Goal: Transaction & Acquisition: Purchase product/service

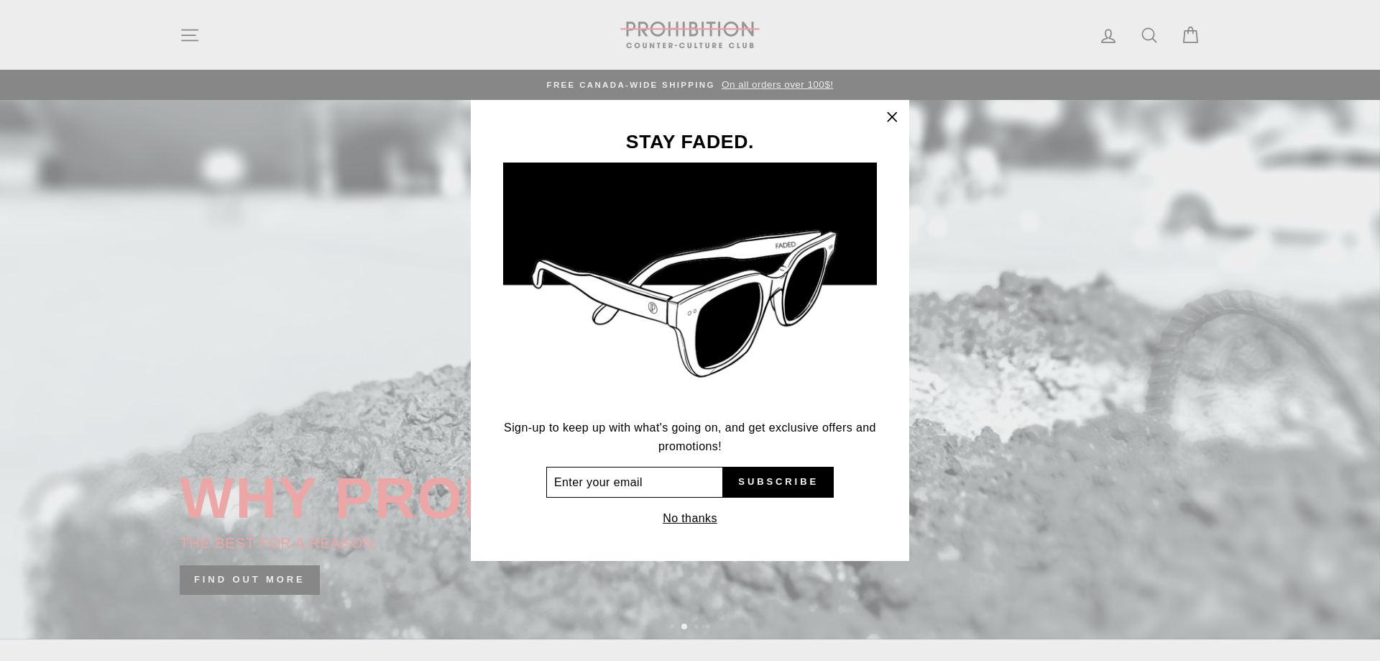
click at [697, 493] on input "Enter your email" at bounding box center [634, 483] width 177 height 32
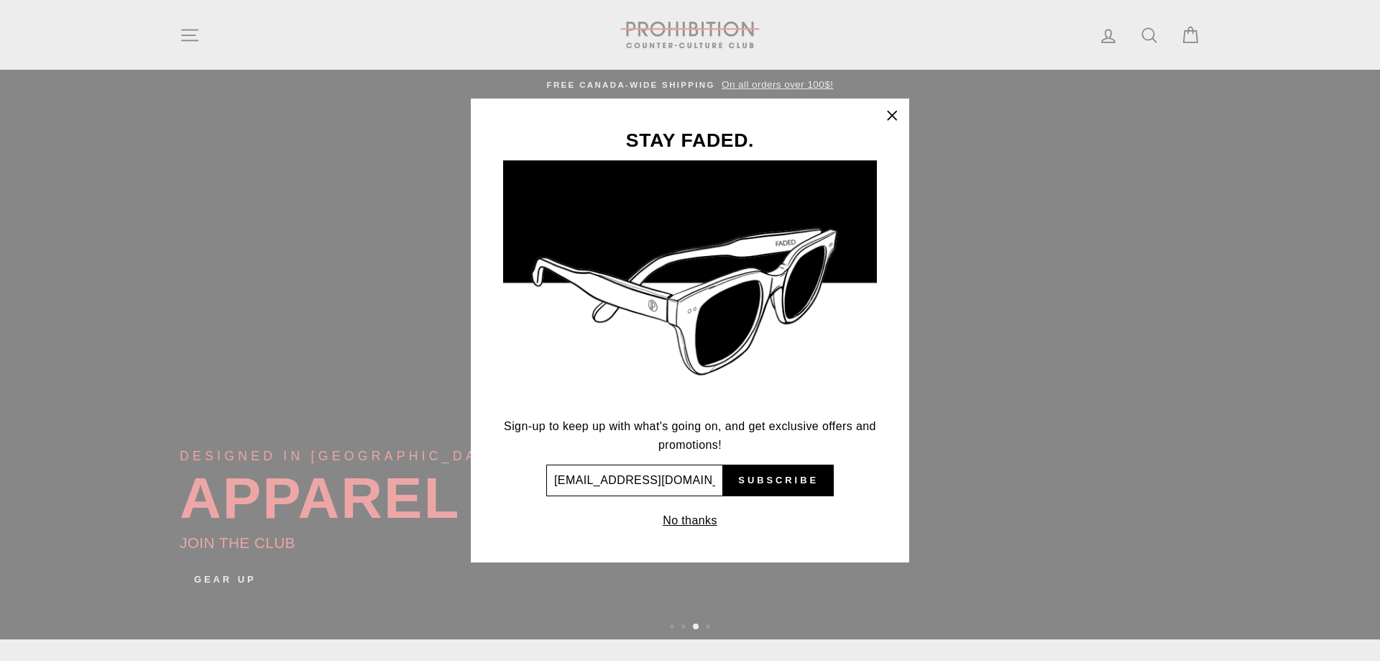
type input "eloboy001@hotmail.com"
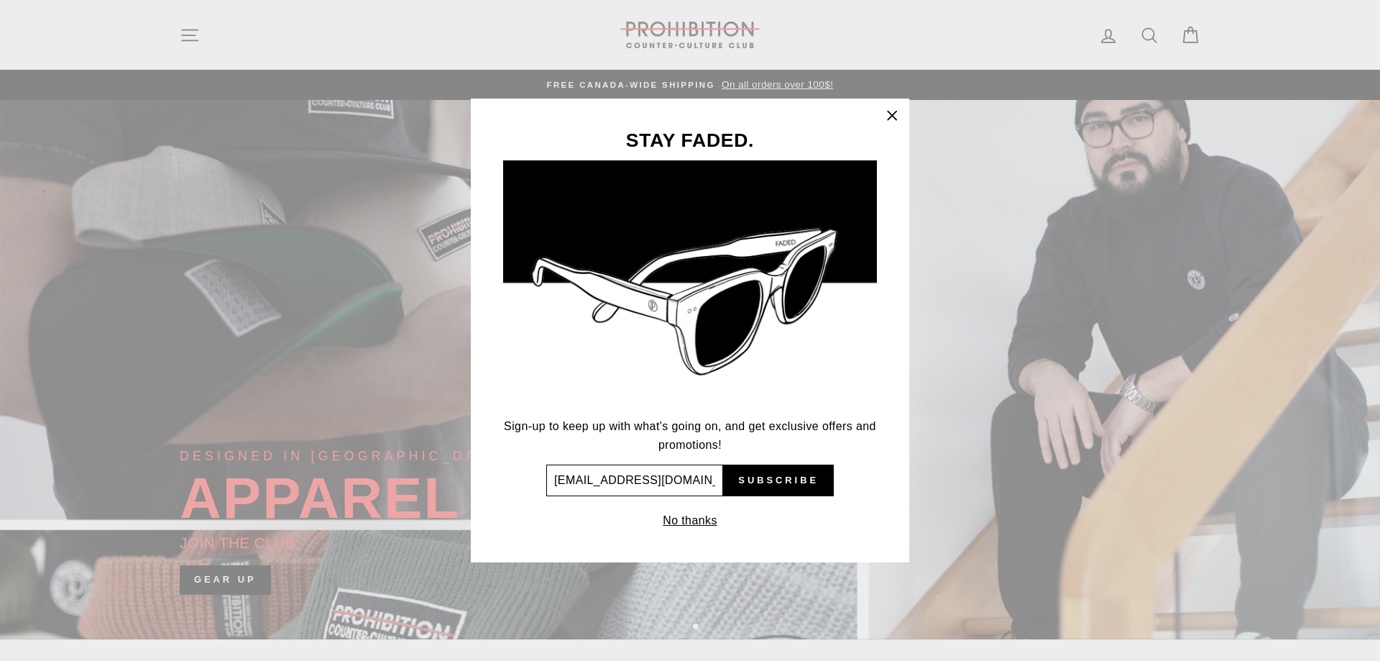
click at [723, 464] on button "Subscribe" at bounding box center [778, 480] width 111 height 32
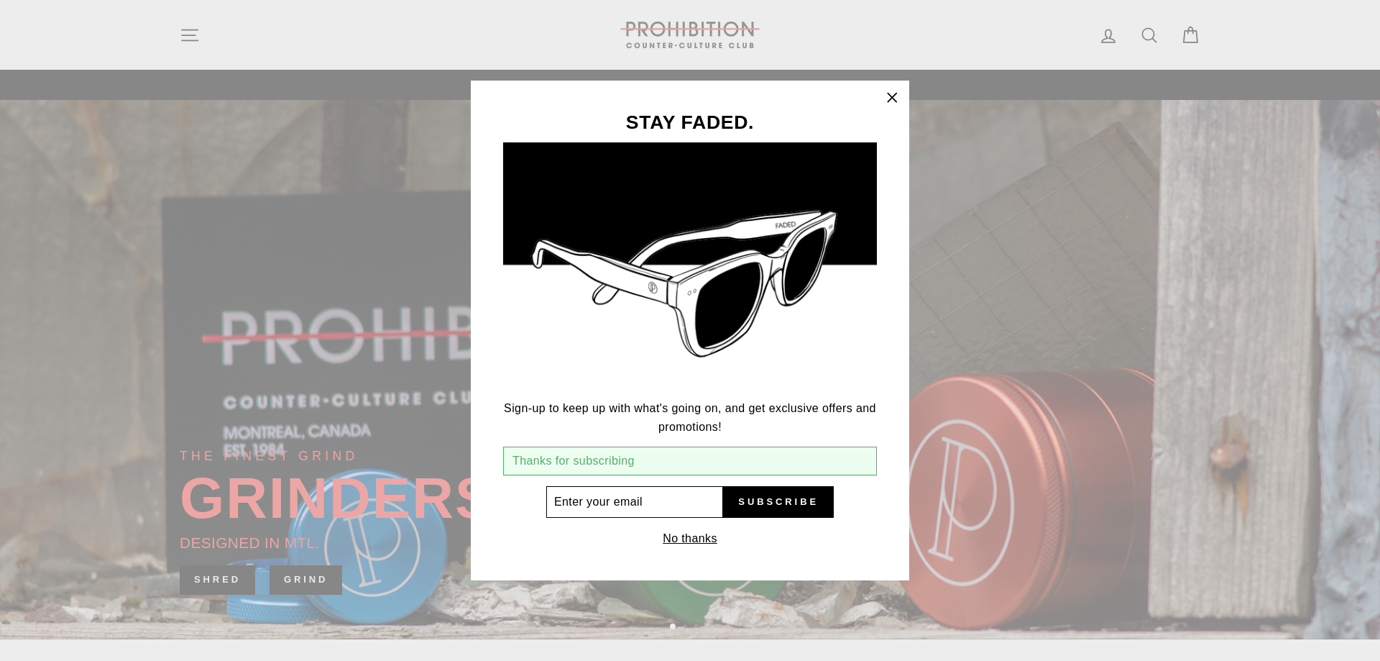
click at [679, 496] on input "Enter your email" at bounding box center [634, 502] width 177 height 32
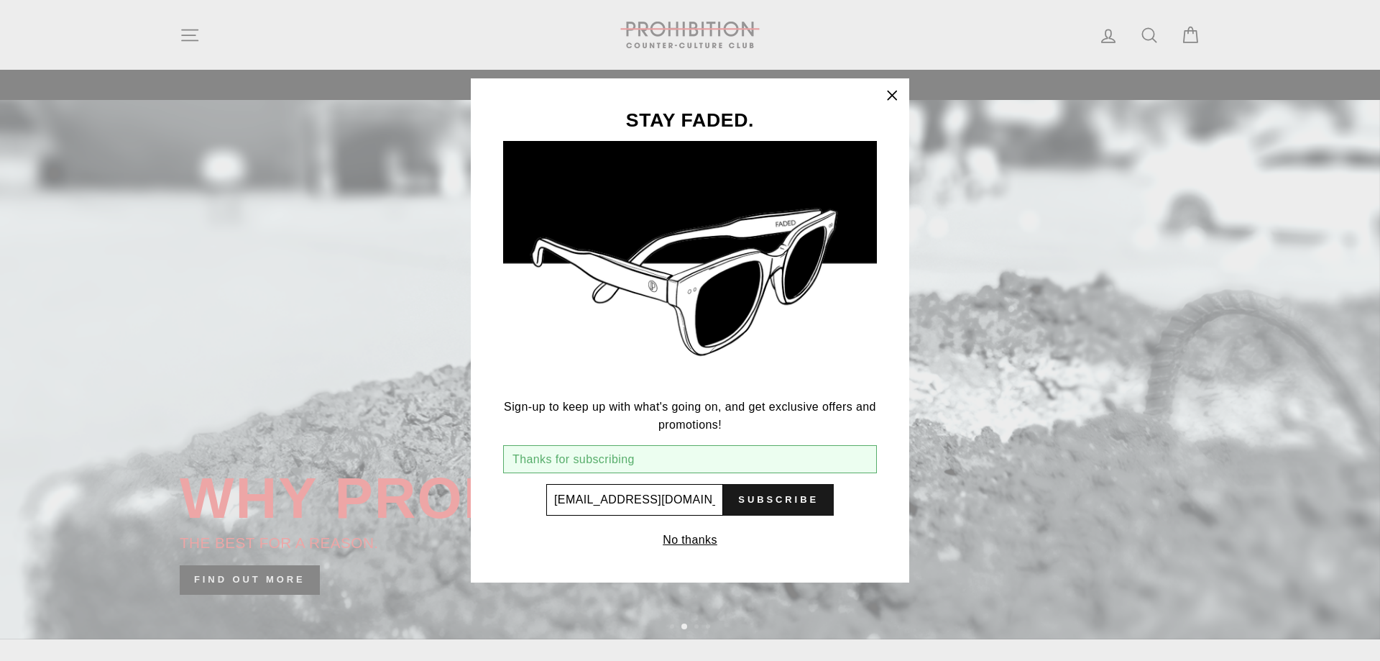
type input "eloboy001@hotmail.com"
click at [774, 501] on span "Subscribe" at bounding box center [778, 499] width 81 height 13
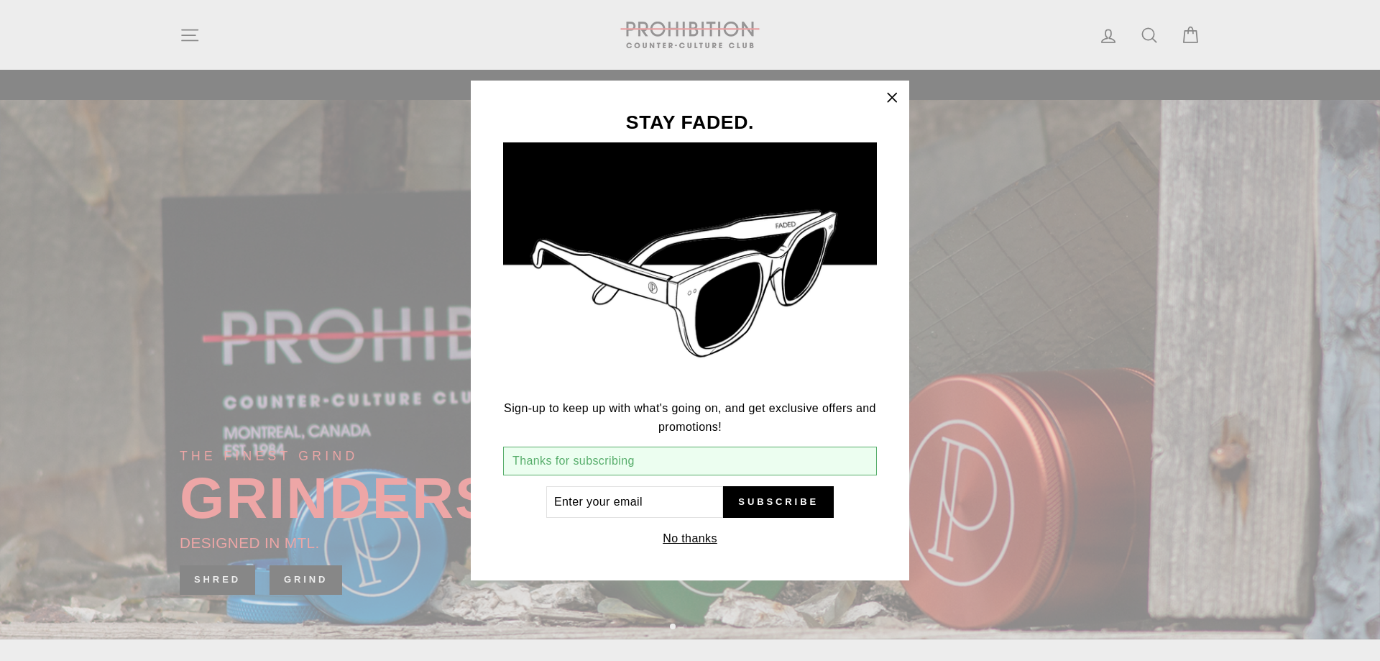
click at [900, 97] on icon "button" at bounding box center [892, 98] width 20 height 20
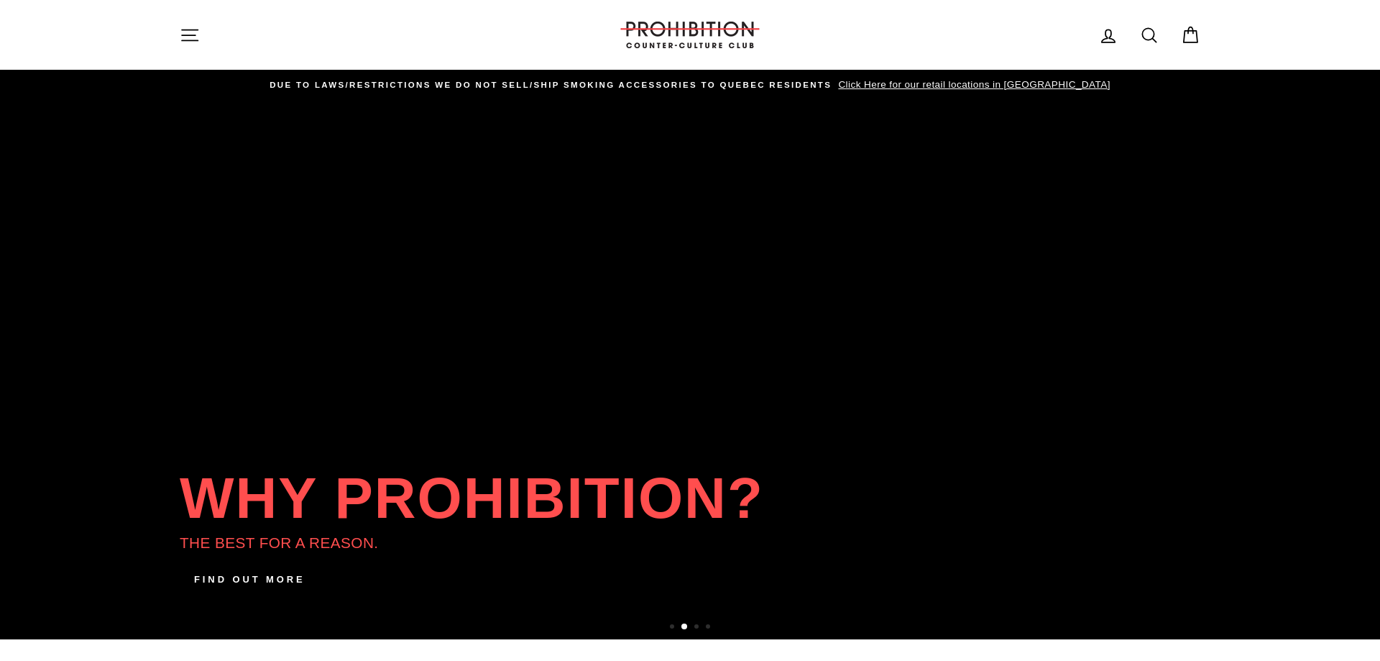
click at [1186, 37] on icon at bounding box center [1191, 35] width 20 height 20
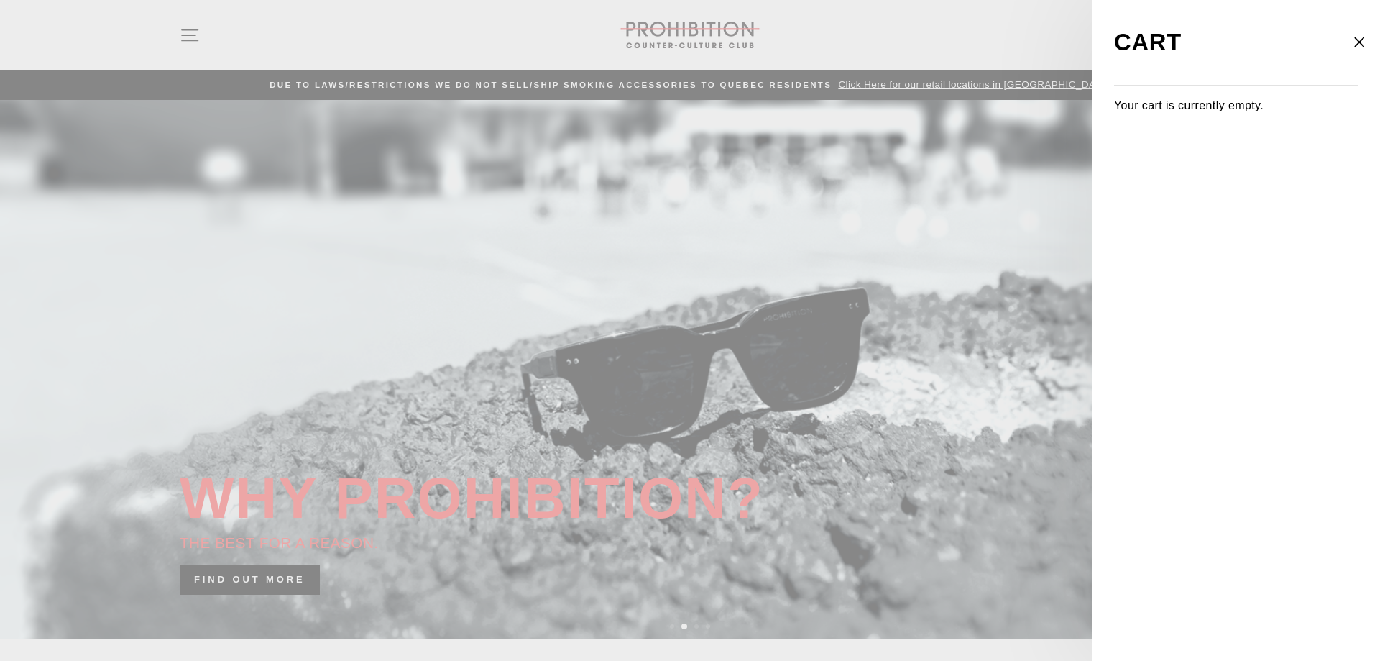
click at [1330, 32] on div "Close cart" at bounding box center [1338, 43] width 42 height 68
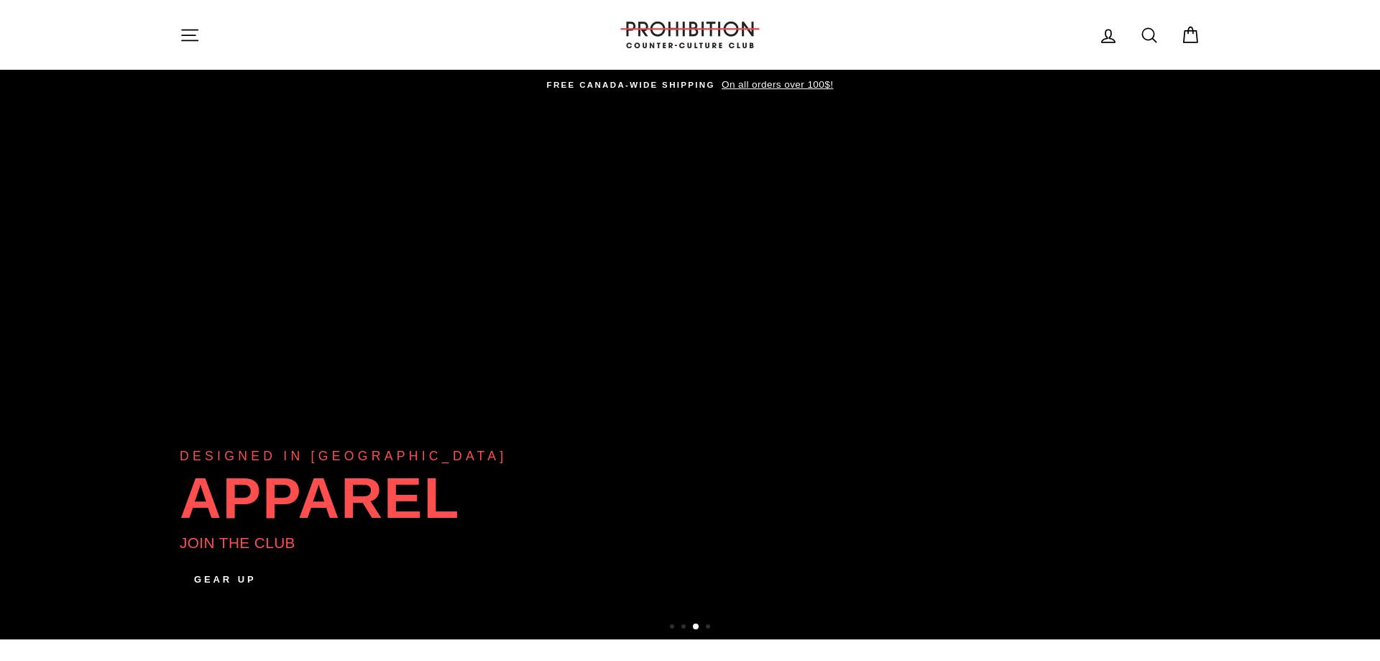
click at [194, 35] on icon "button" at bounding box center [190, 35] width 20 height 20
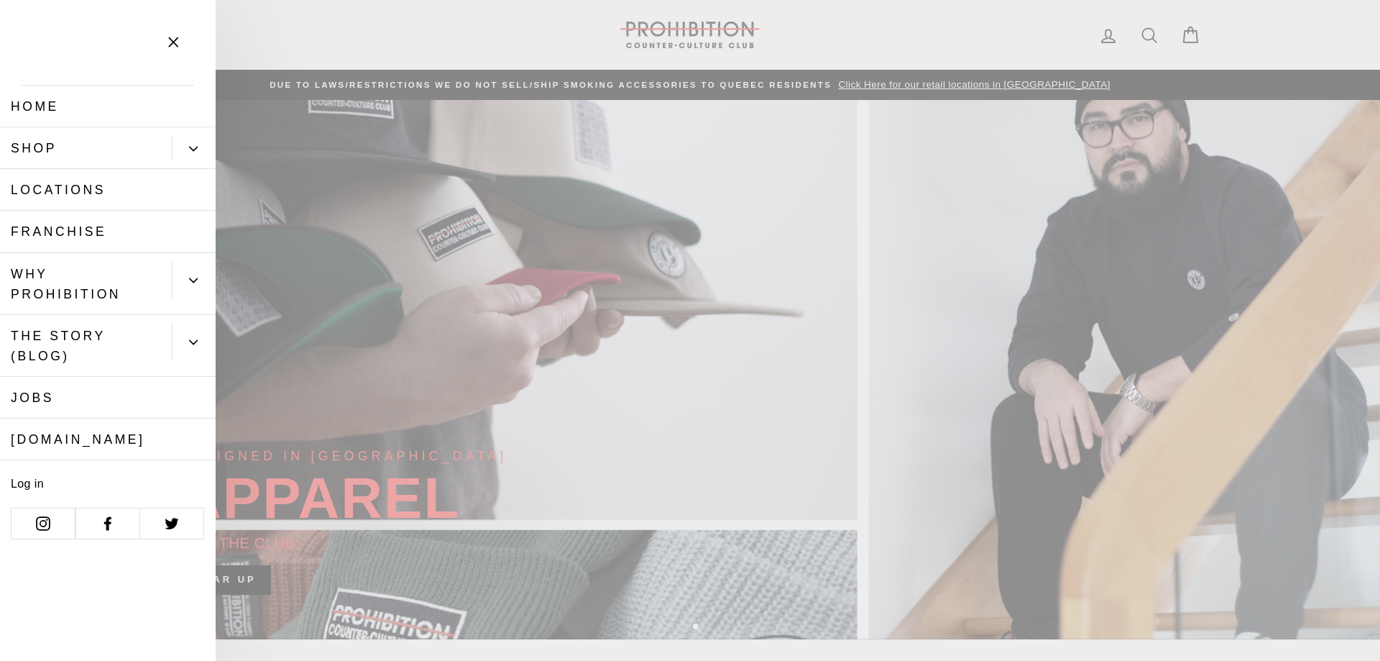
click at [59, 144] on link "Shop" at bounding box center [86, 148] width 172 height 42
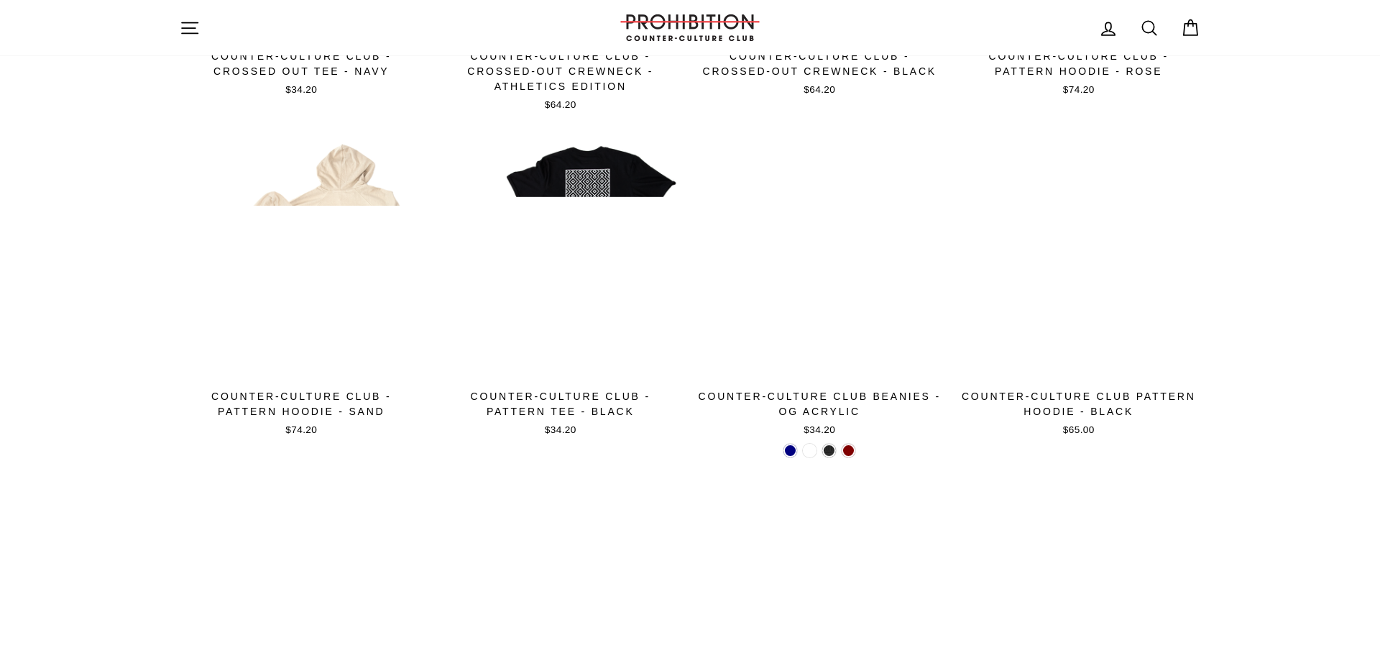
scroll to position [843, 0]
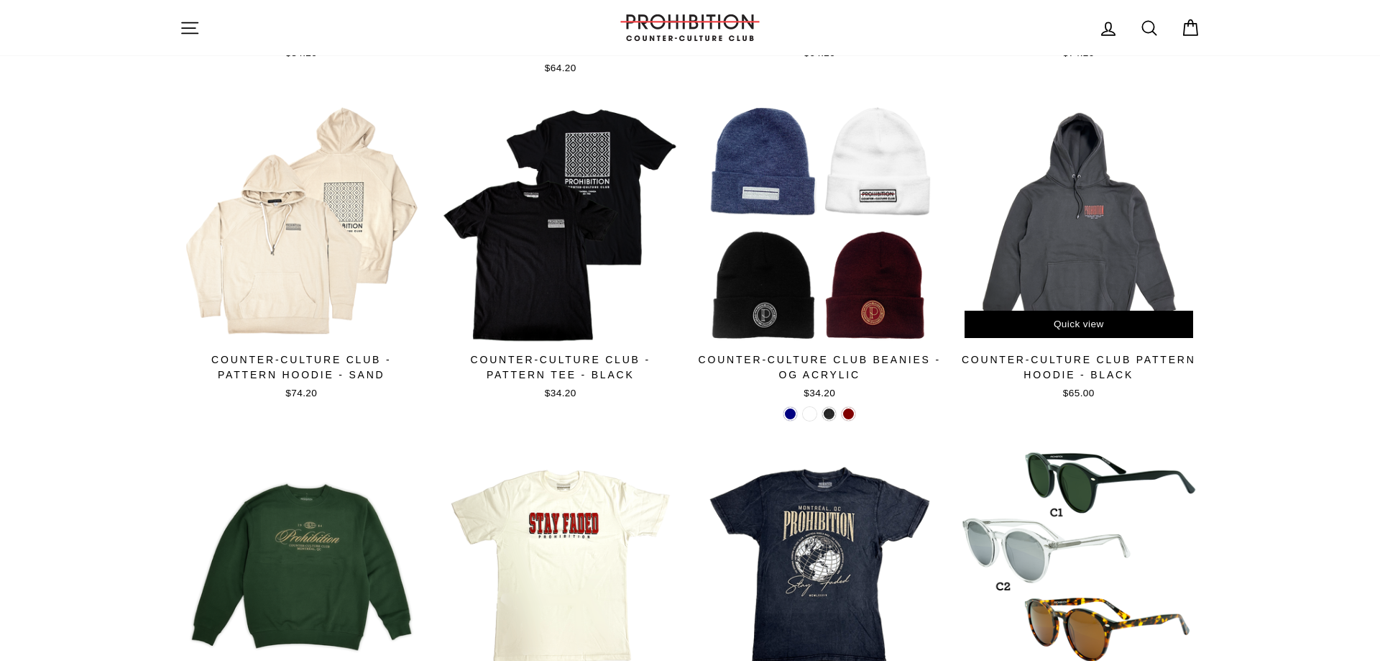
click at [1062, 142] on div at bounding box center [1079, 223] width 245 height 245
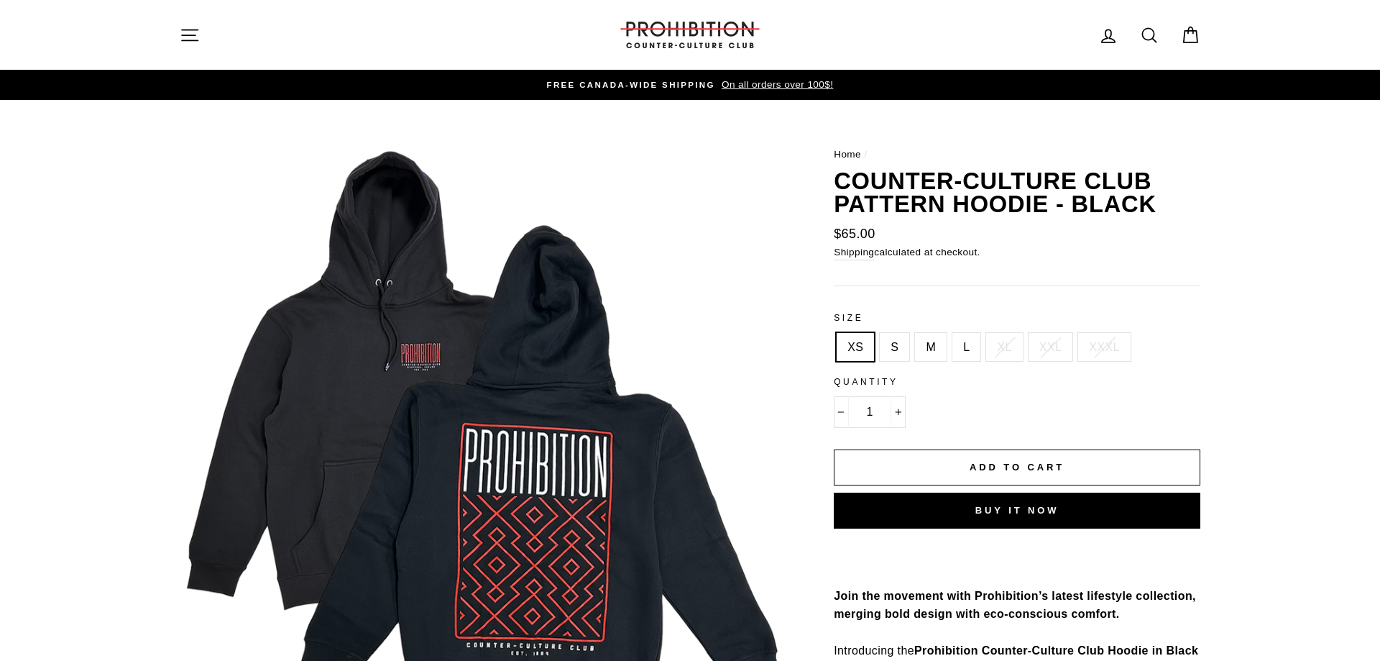
click at [970, 344] on label "L" at bounding box center [967, 347] width 28 height 29
click at [951, 334] on input "L" at bounding box center [950, 333] width 1 height 1
radio input "true"
click at [976, 464] on span "Add to cart" at bounding box center [1017, 467] width 95 height 11
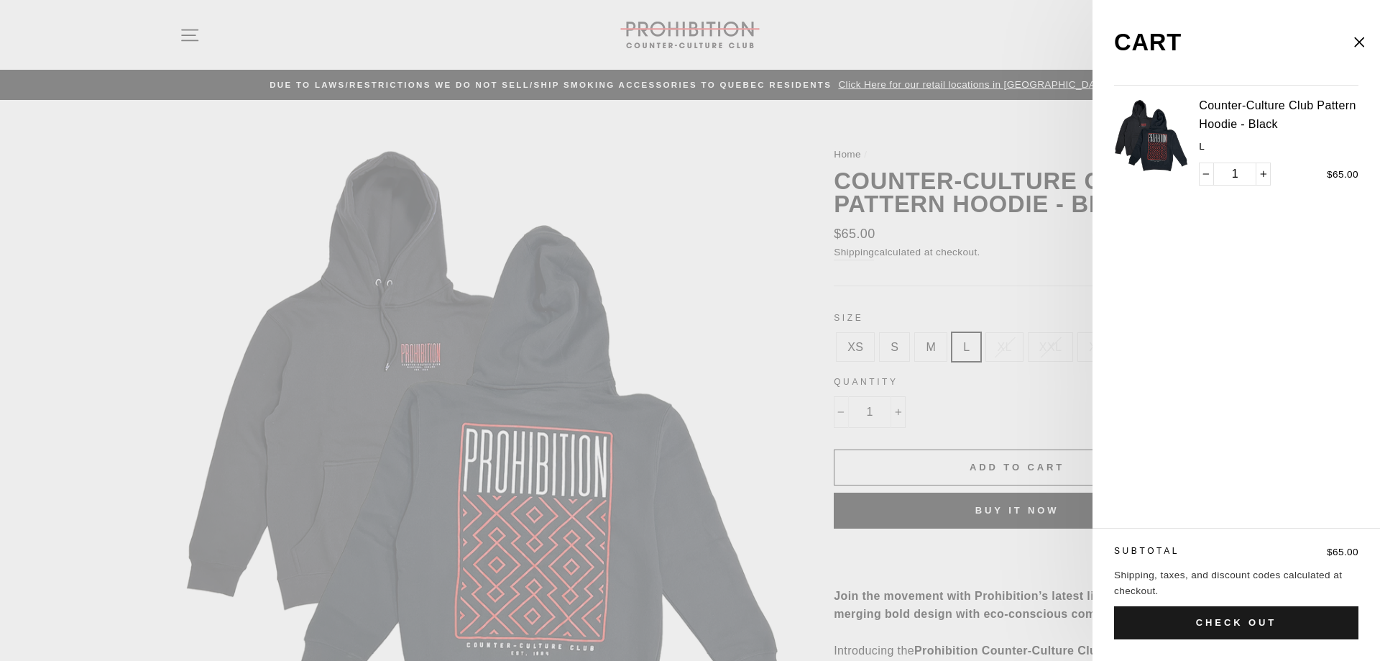
click at [1200, 611] on button "Check out" at bounding box center [1236, 622] width 244 height 33
